Goal: Task Accomplishment & Management: Complete application form

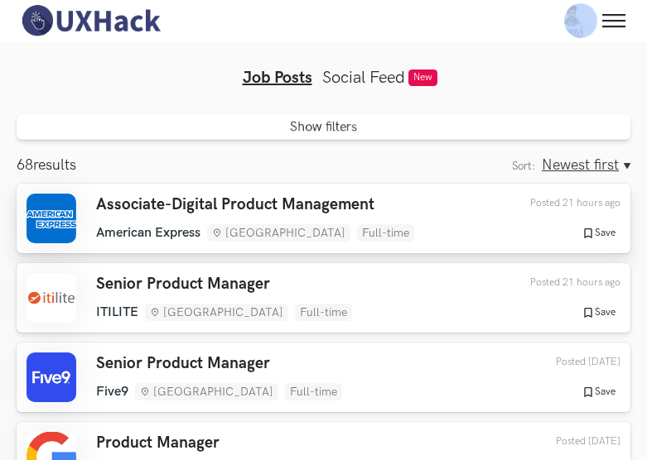
click at [256, 207] on h3 "Associate-Digital Product Management" at bounding box center [255, 204] width 318 height 19
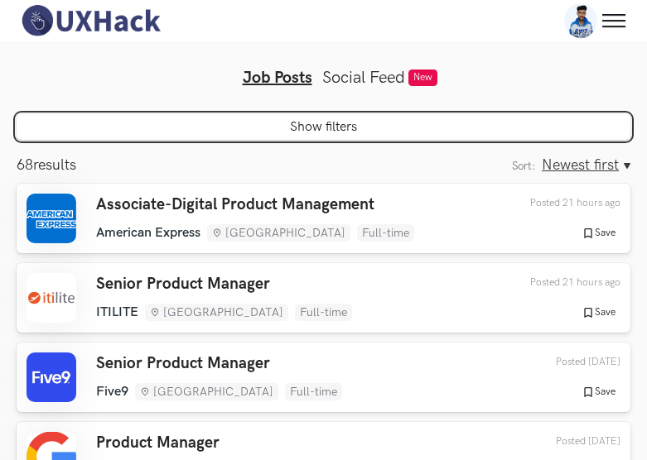
click at [316, 130] on button "Show filters" at bounding box center [324, 127] width 614 height 26
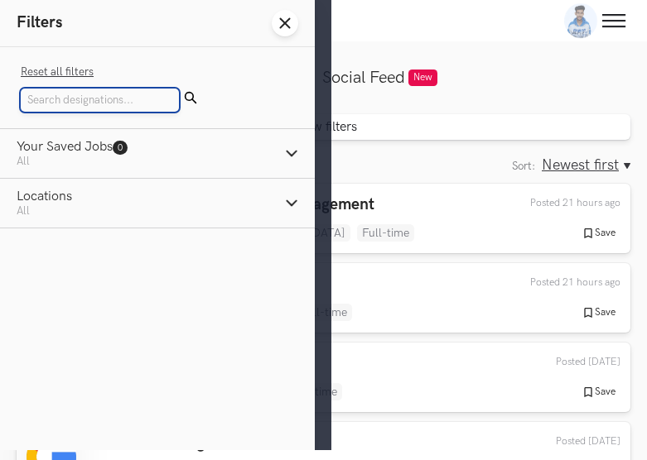
click at [93, 94] on input "Search" at bounding box center [100, 100] width 158 height 23
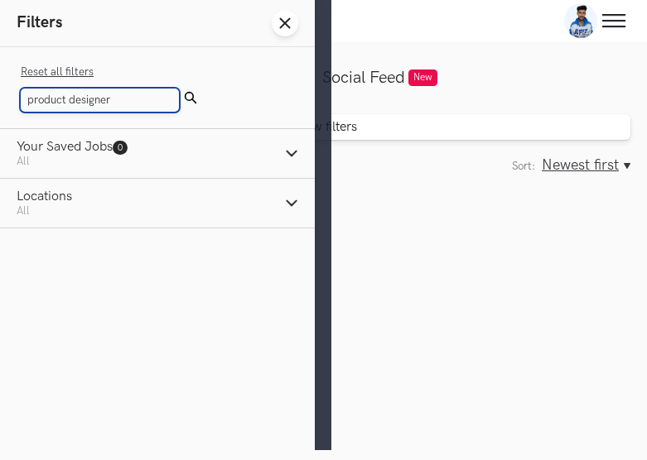
type input "product designer"
click at [179, 89] on button "Submit" at bounding box center [190, 100] width 23 height 23
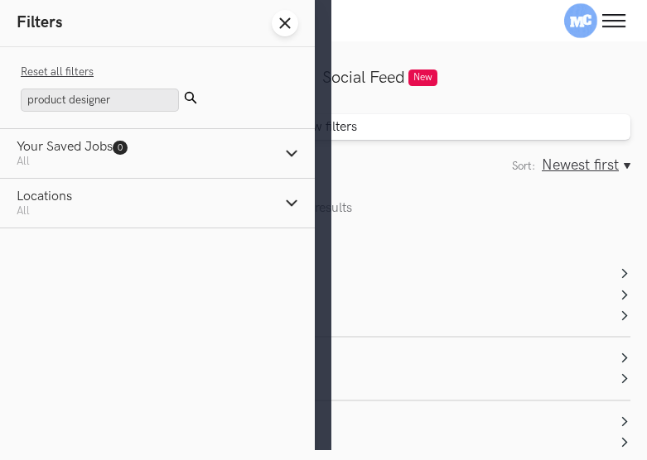
click at [179, 109] on button "Submit" at bounding box center [190, 100] width 23 height 23
click at [184, 95] on icon "Submit" at bounding box center [190, 97] width 13 height 13
click at [286, 25] on line at bounding box center [285, 23] width 9 height 9
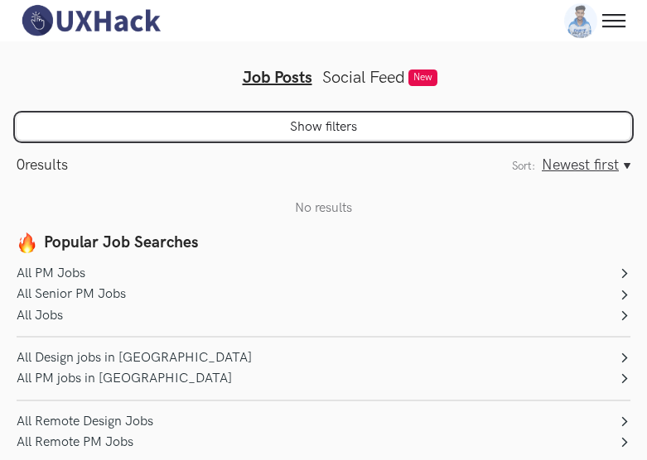
scroll to position [150, 0]
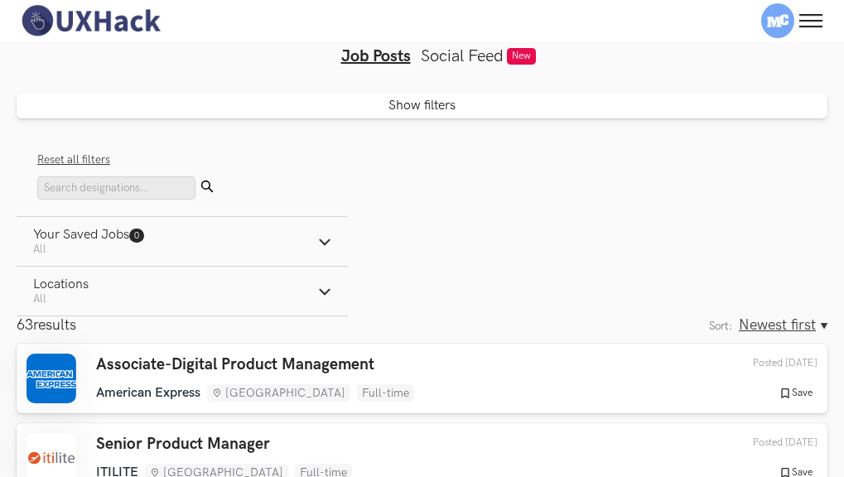
scroll to position [1, 0]
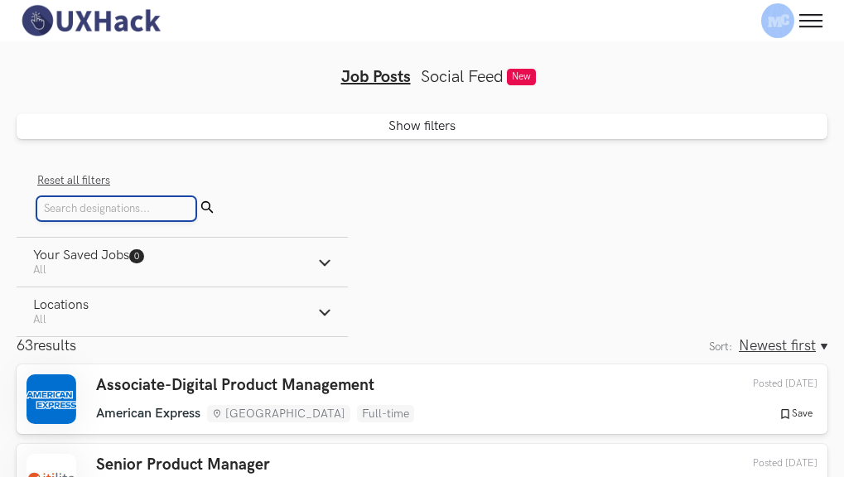
click at [130, 214] on input "Search" at bounding box center [116, 208] width 158 height 23
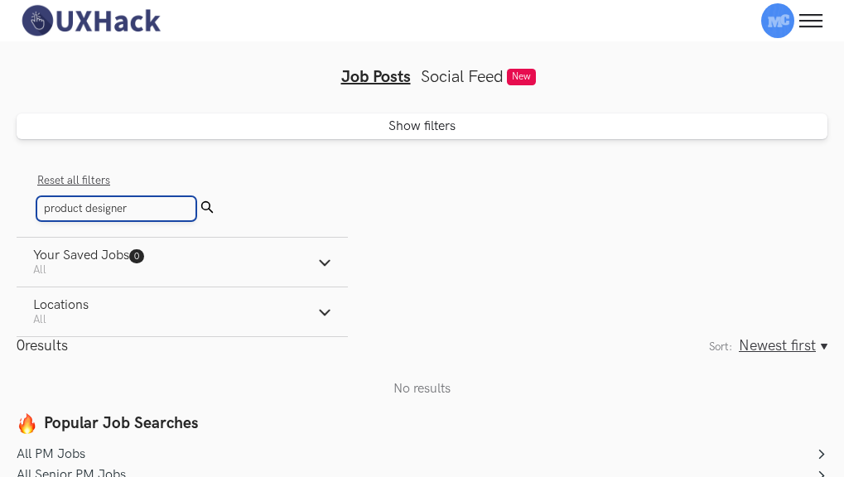
type input "product designer"
click at [195, 197] on button "Submit" at bounding box center [206, 208] width 23 height 23
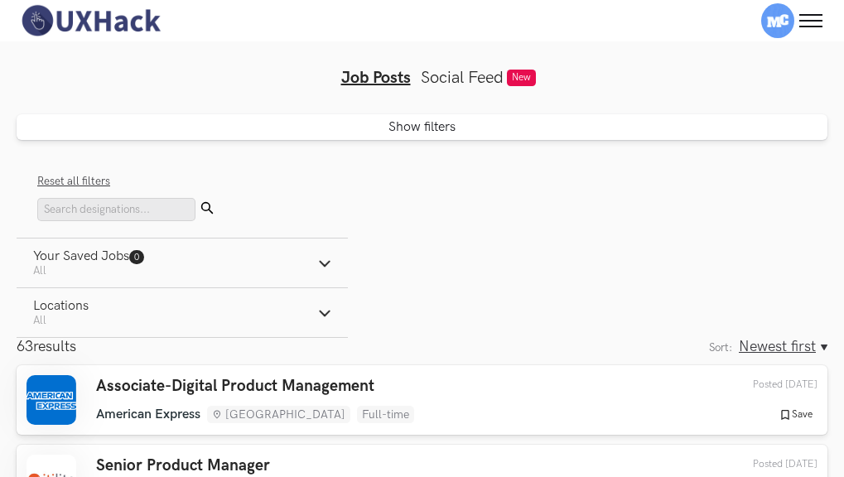
click at [0, 0] on span "Apply to Jobs 50+" at bounding box center [0, 0] width 0 height 0
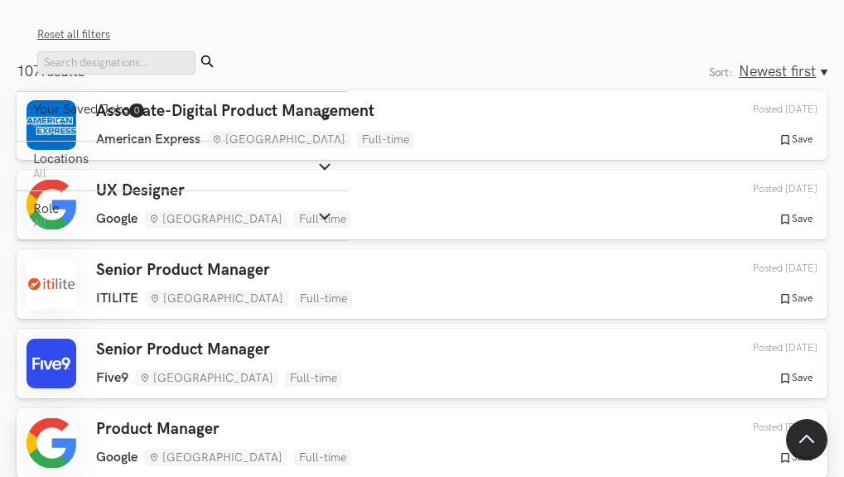
scroll to position [501, 0]
